Goal: Task Accomplishment & Management: Manage account settings

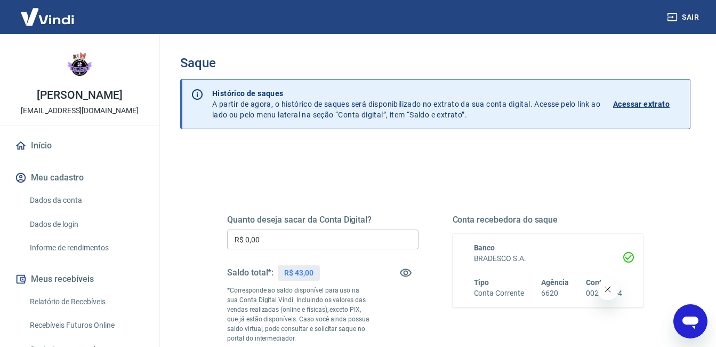
scroll to position [123, 0]
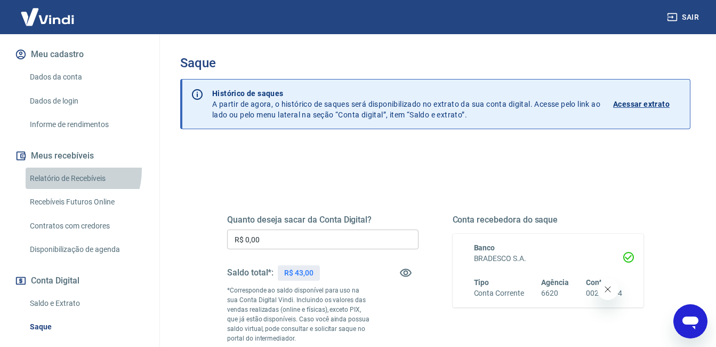
click at [63, 169] on link "Relatório de Recebíveis" at bounding box center [86, 178] width 121 height 22
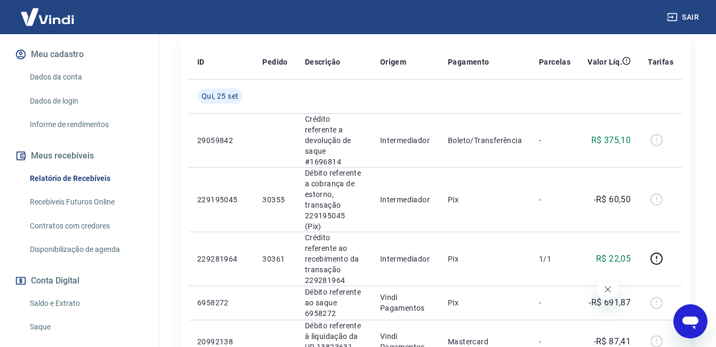
scroll to position [214, 0]
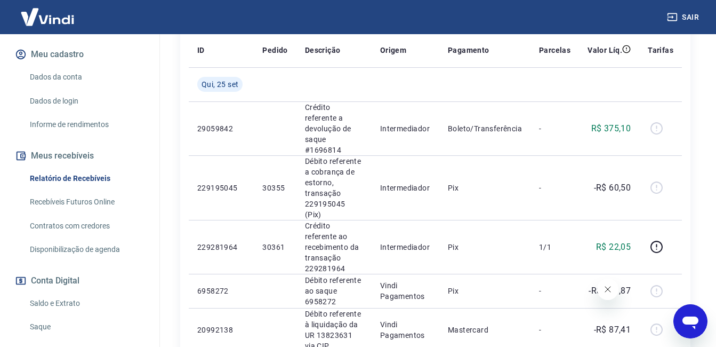
click at [66, 320] on link "Saque" at bounding box center [86, 327] width 121 height 22
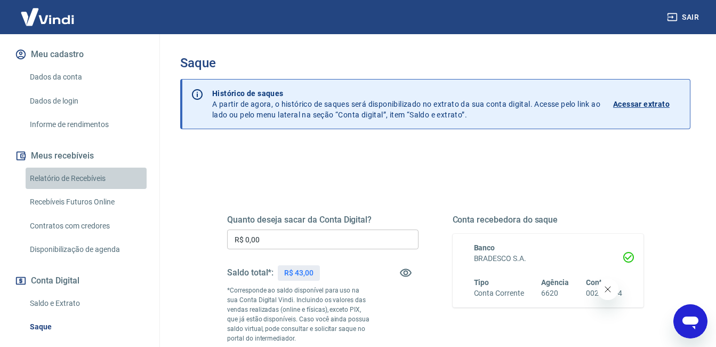
click at [103, 181] on link "Relatório de Recebíveis" at bounding box center [86, 178] width 121 height 22
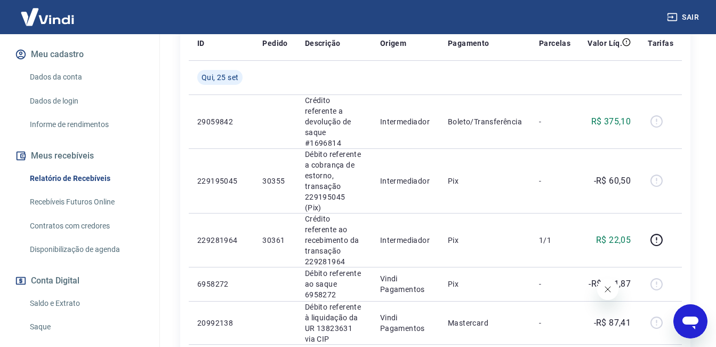
scroll to position [216, 0]
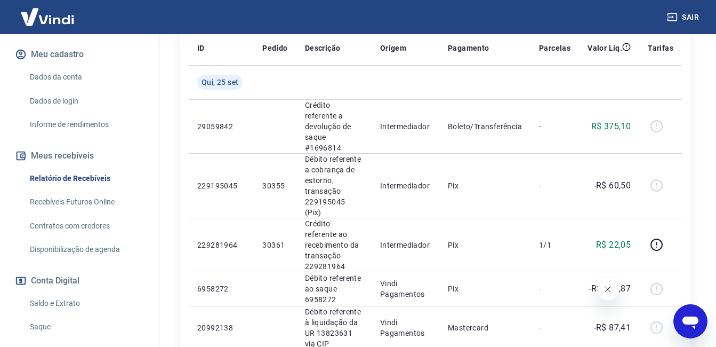
drag, startPoint x: 461, startPoint y: 125, endPoint x: 695, endPoint y: 85, distance: 237.5
